Goal: Task Accomplishment & Management: Manage account settings

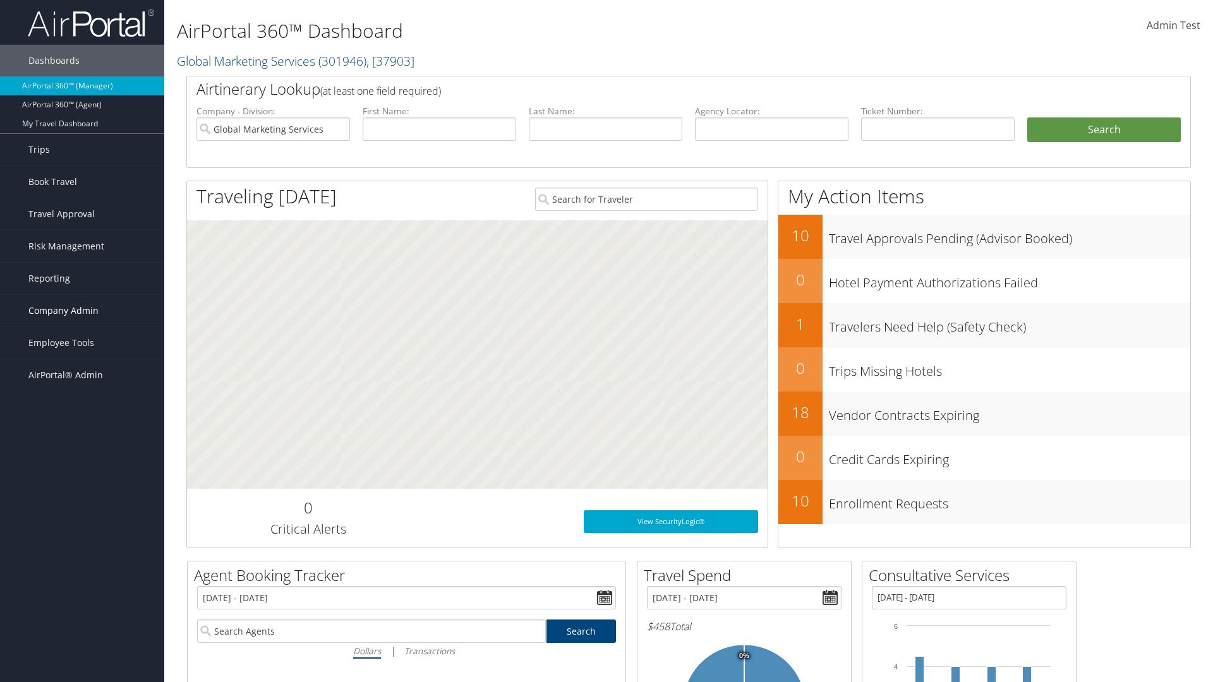
click at [82, 311] on span "Company Admin" at bounding box center [63, 311] width 70 height 32
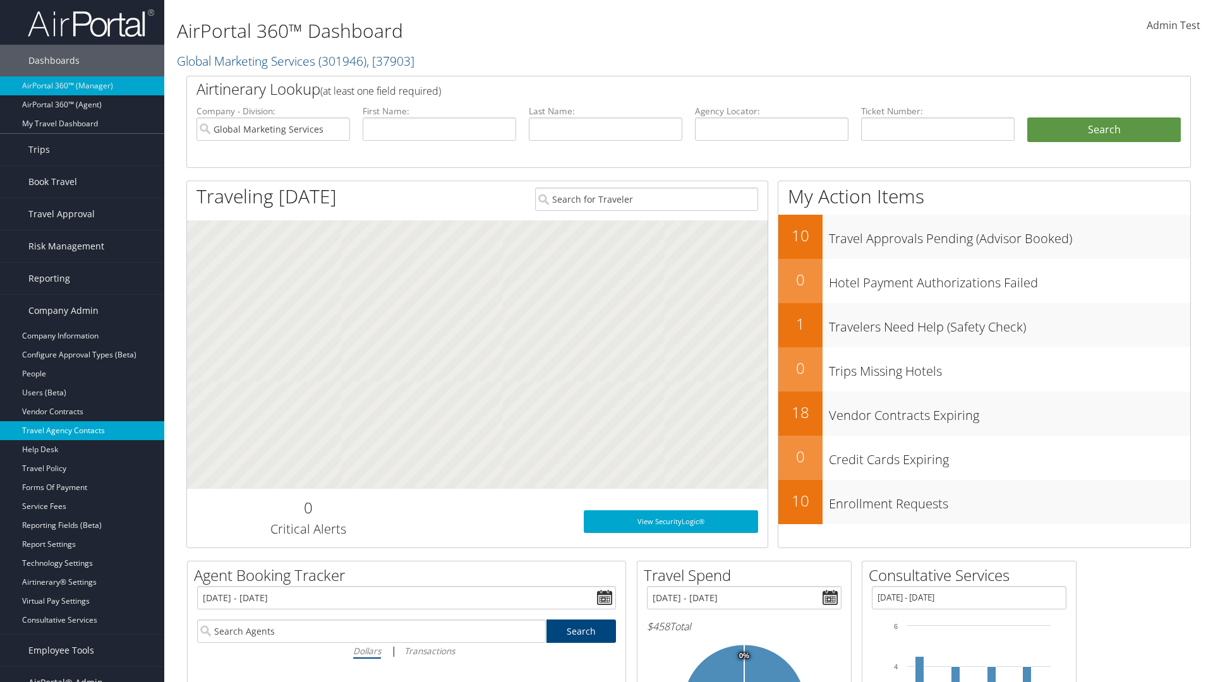
click at [82, 431] on link "Travel Agency Contacts" at bounding box center [82, 430] width 164 height 19
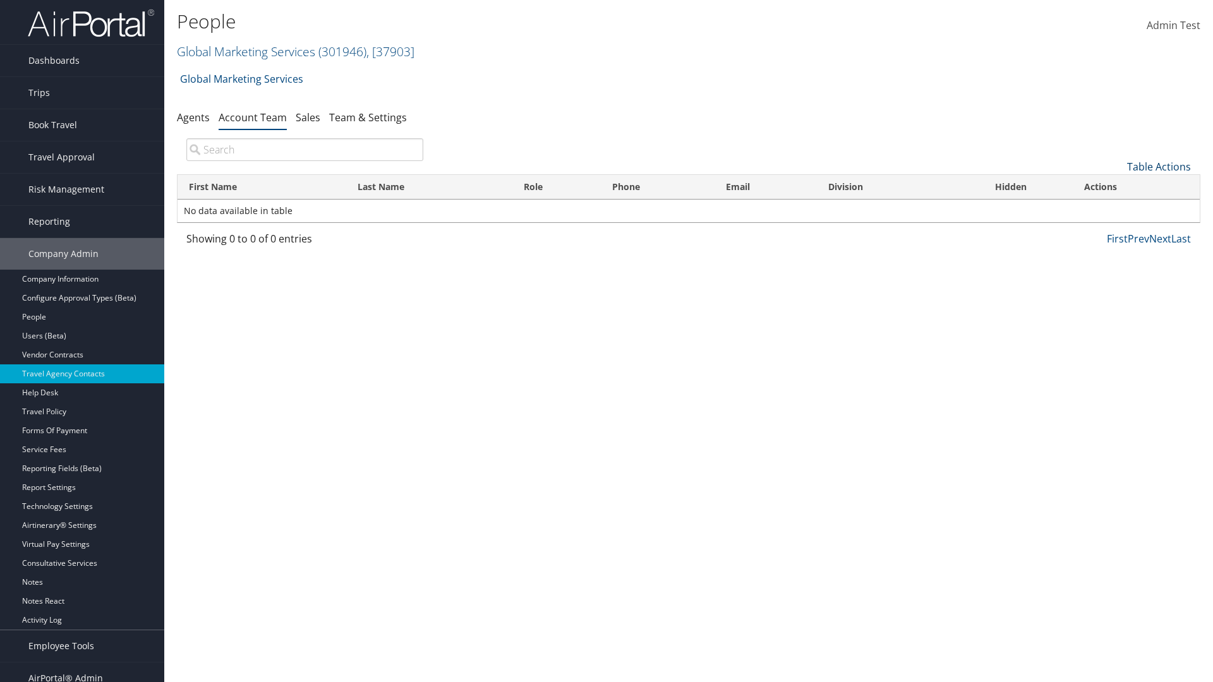
click at [1159, 167] on link "Table Actions" at bounding box center [1159, 167] width 64 height 14
click at [1117, 186] on link "Add Team Member" at bounding box center [1117, 186] width 166 height 21
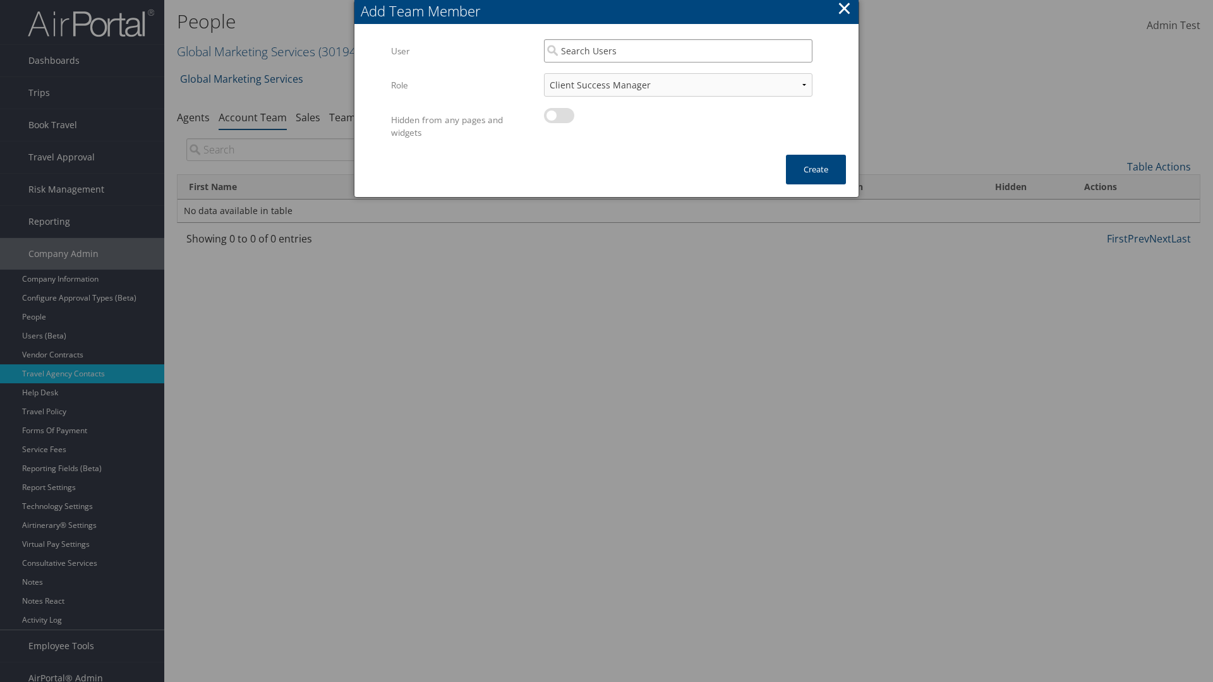
click at [678, 51] on input "search" at bounding box center [678, 50] width 269 height 23
click at [678, 81] on div "User" at bounding box center [679, 87] width 264 height 13
type input "Admin Test"
click at [816, 169] on button "Create" at bounding box center [816, 170] width 60 height 30
